Goal: Information Seeking & Learning: Learn about a topic

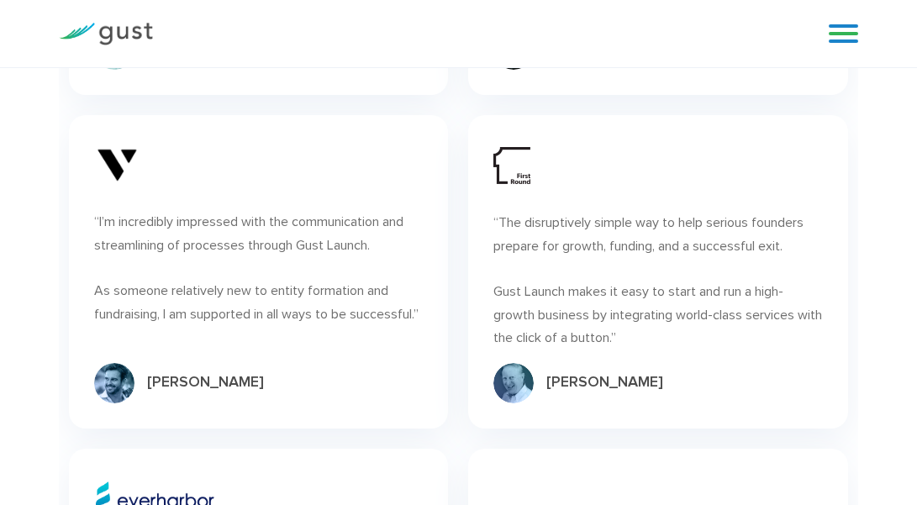
scroll to position [8554, 0]
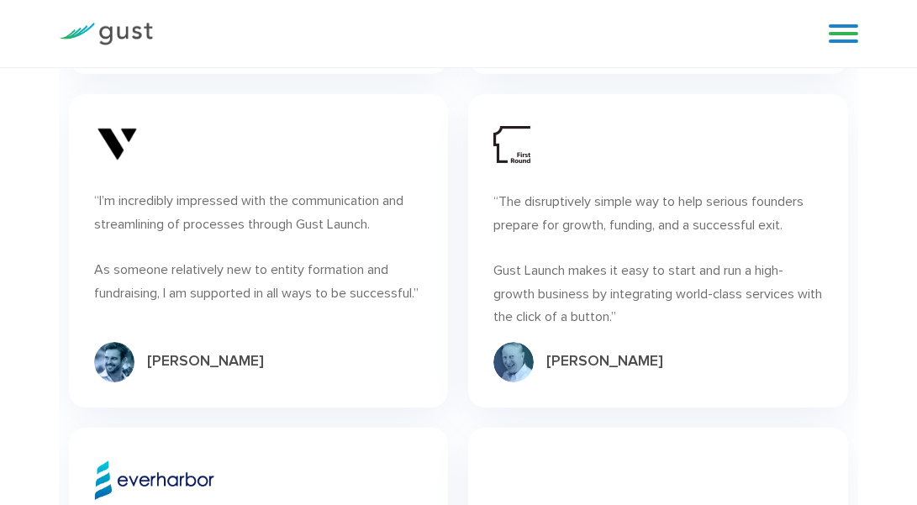
click at [843, 32] on link at bounding box center [843, 33] width 29 height 25
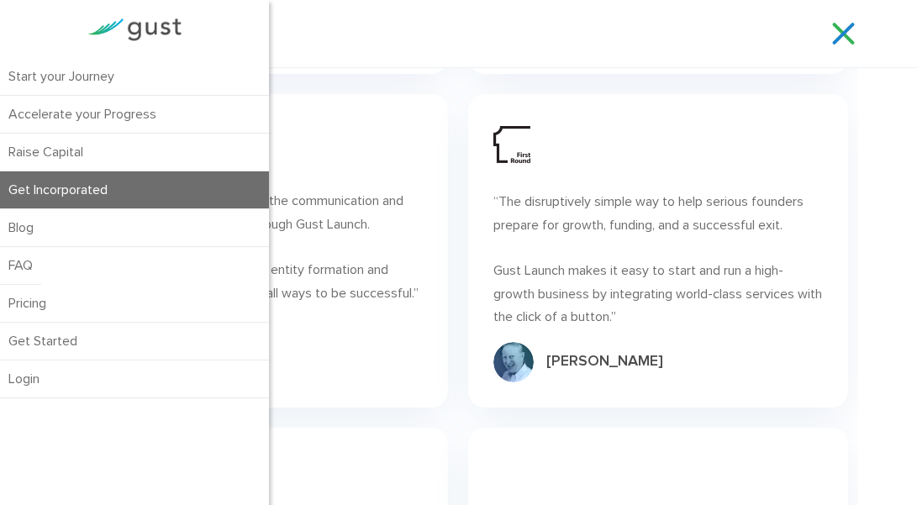
click at [124, 184] on link "Get Incorporated" at bounding box center [134, 189] width 269 height 37
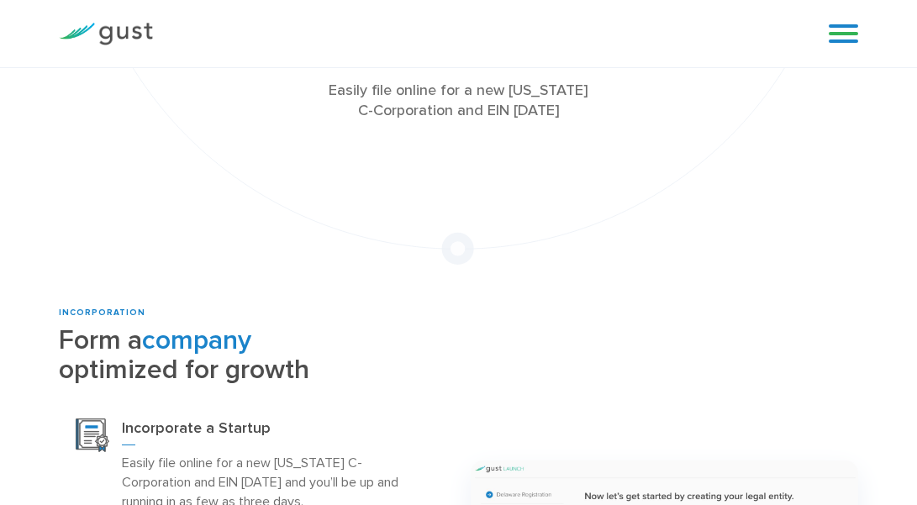
scroll to position [273, 0]
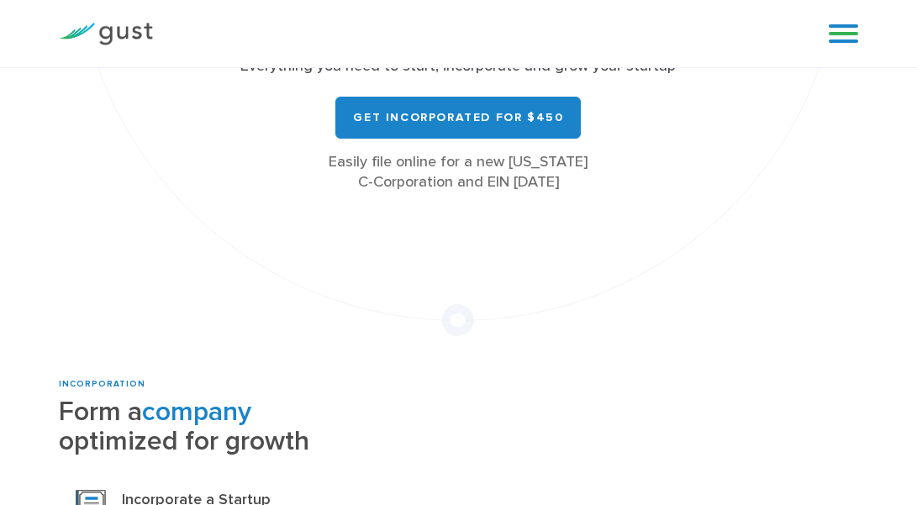
click at [841, 23] on link at bounding box center [843, 33] width 29 height 25
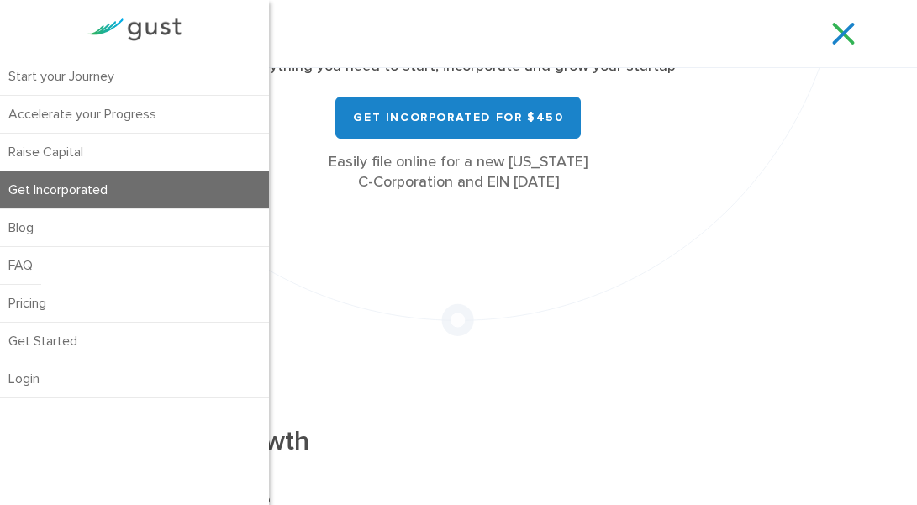
click at [120, 266] on ul "Blog FAQ Pricing Get Started Login Login" at bounding box center [134, 303] width 269 height 189
click at [13, 255] on link "FAQ" at bounding box center [20, 265] width 41 height 37
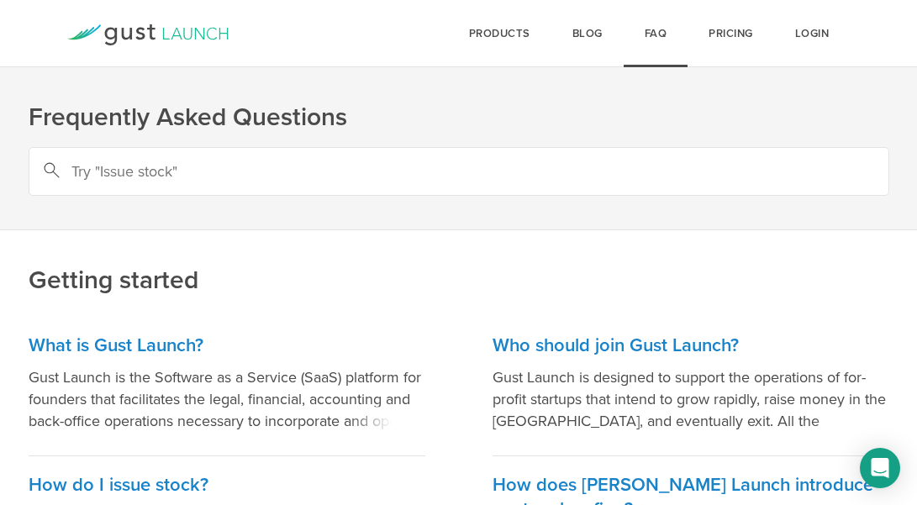
click at [241, 158] on input "text" at bounding box center [459, 171] width 861 height 49
type input "s corporation"
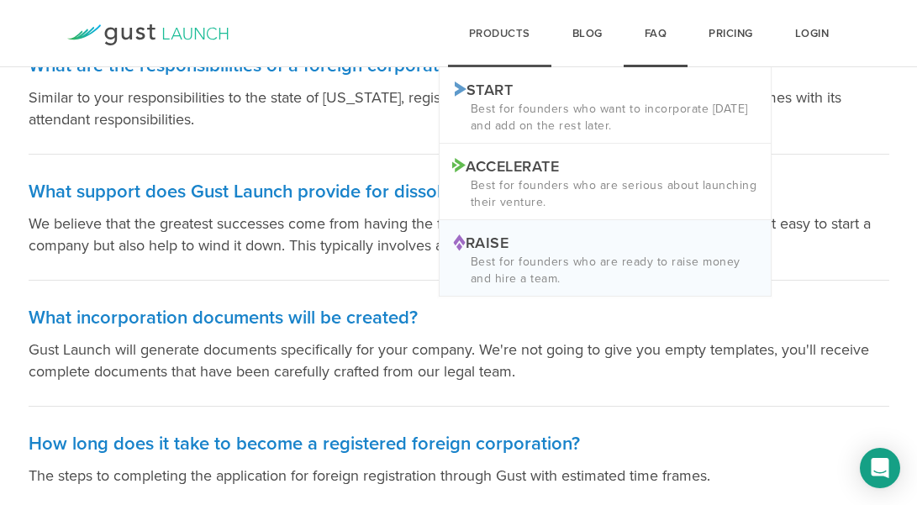
scroll to position [681, 0]
